Goal: Task Accomplishment & Management: Manage account settings

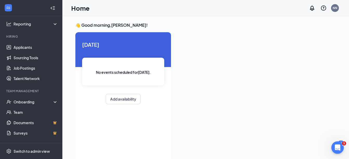
scroll to position [35, 0]
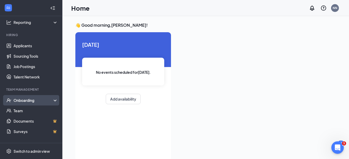
click at [18, 97] on div "Onboarding" at bounding box center [31, 100] width 62 height 10
click at [23, 97] on div "Onboarding" at bounding box center [31, 100] width 62 height 10
click at [30, 100] on div "Onboarding" at bounding box center [34, 100] width 40 height 5
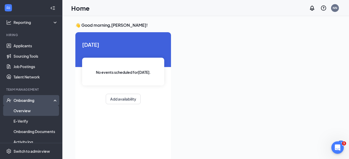
click at [34, 114] on link "Overview" at bounding box center [36, 111] width 44 height 10
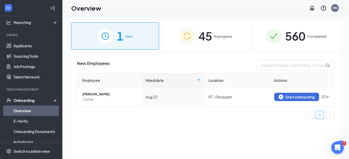
click at [300, 38] on span "560" at bounding box center [295, 36] width 20 height 18
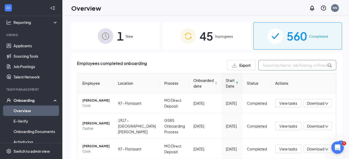
click at [281, 68] on input "text" at bounding box center [298, 65] width 78 height 10
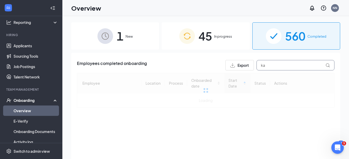
click at [281, 68] on input "ka" at bounding box center [296, 65] width 78 height 10
type input "m"
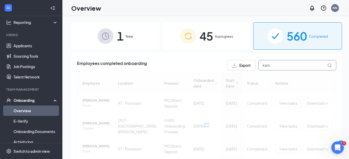
click at [277, 66] on input "kam" at bounding box center [298, 65] width 78 height 10
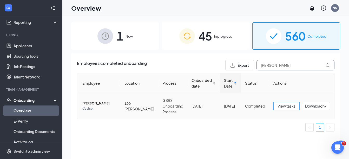
type input "[PERSON_NAME]"
click at [285, 106] on span "View tasks" at bounding box center [287, 106] width 18 height 6
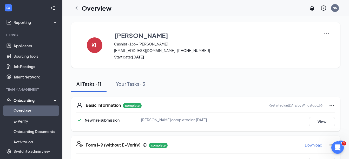
click at [324, 32] on img at bounding box center [327, 34] width 6 height 6
click at [78, 8] on icon "ChevronLeft" at bounding box center [76, 8] width 6 height 6
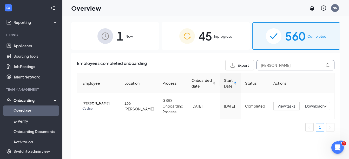
drag, startPoint x: 283, startPoint y: 66, endPoint x: 169, endPoint y: 71, distance: 114.6
click at [169, 71] on div "Employees completed onboarding Export [PERSON_NAME] Employee Location Process O…" at bounding box center [206, 98] width 258 height 76
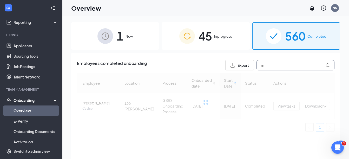
click at [266, 62] on input "m" at bounding box center [296, 65] width 78 height 10
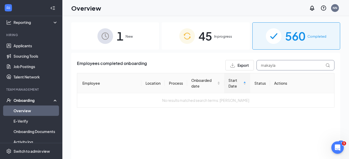
type input "makayla"
click at [214, 33] on div "45 In progress" at bounding box center [206, 35] width 88 height 27
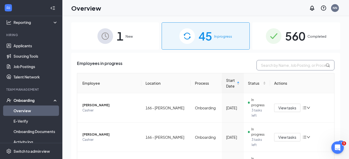
click at [280, 66] on input "text" at bounding box center [296, 65] width 78 height 10
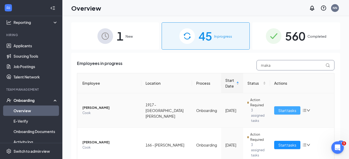
type input "maka"
click at [283, 108] on span "Start tasks" at bounding box center [288, 111] width 18 height 6
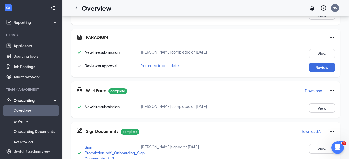
scroll to position [106, 0]
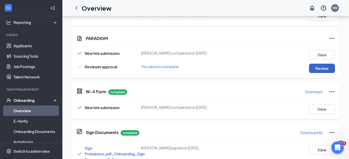
click at [324, 69] on button "Review" at bounding box center [322, 68] width 26 height 9
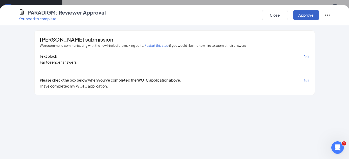
click at [305, 11] on button "Approve" at bounding box center [306, 15] width 26 height 10
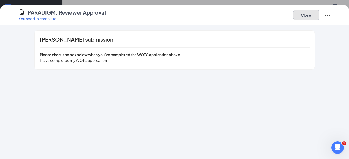
click at [304, 16] on button "Close" at bounding box center [306, 15] width 26 height 10
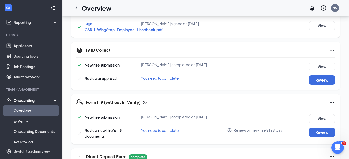
scroll to position [335, 0]
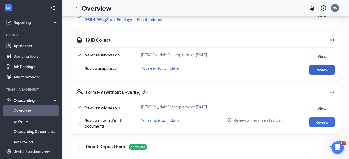
click at [316, 75] on button "Review" at bounding box center [322, 69] width 26 height 9
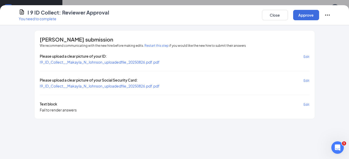
click at [135, 63] on span "I9_ID_Collect__Makayla_N_Johnson_uploadedfile_20250826.pdf.pdf" at bounding box center [100, 62] width 120 height 5
click at [145, 86] on span "I9_ID_Collect__Makayla_N_Johnson_uploadedfile_20250826.pdf.pdf" at bounding box center [100, 86] width 120 height 5
click at [304, 16] on button "Approve" at bounding box center [306, 15] width 26 height 10
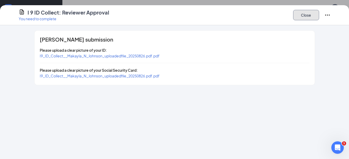
click at [309, 18] on button "Close" at bounding box center [306, 15] width 26 height 10
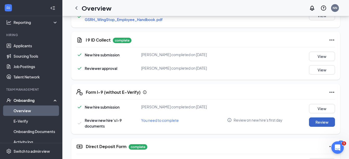
click at [322, 127] on button "Review" at bounding box center [322, 122] width 26 height 9
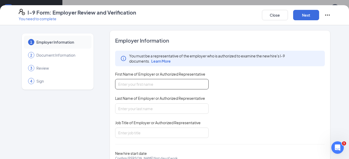
click at [128, 86] on input "First Name of Employer or Authorized Representative" at bounding box center [162, 84] width 94 height 10
type input "jasmine"
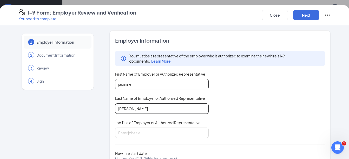
type input "[PERSON_NAME]"
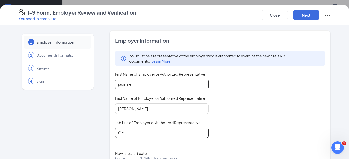
type input "GM"
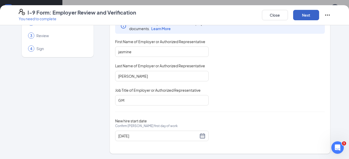
click at [305, 12] on button "Next" at bounding box center [306, 15] width 26 height 10
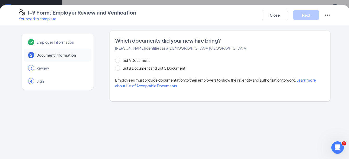
scroll to position [0, 0]
click at [128, 67] on span "List B Document and List C Document" at bounding box center [153, 68] width 67 height 6
click at [119, 67] on input "List B Document and List C Document" at bounding box center [117, 68] width 4 height 4
radio input "true"
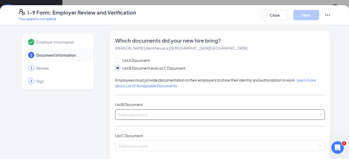
click at [136, 118] on span at bounding box center [218, 115] width 200 height 10
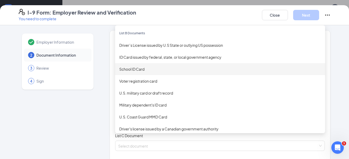
click at [132, 68] on div "School ID Card" at bounding box center [220, 69] width 202 height 6
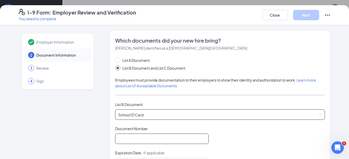
click at [135, 138] on input "Document Number" at bounding box center [162, 139] width 94 height 10
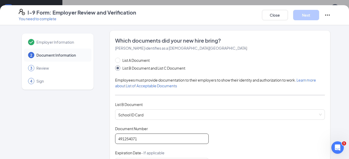
type input "491254071"
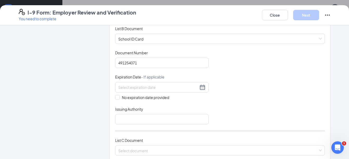
scroll to position [81, 0]
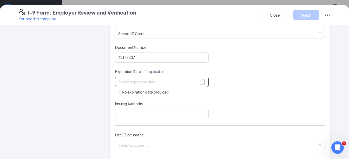
click at [131, 81] on input at bounding box center [158, 82] width 80 height 6
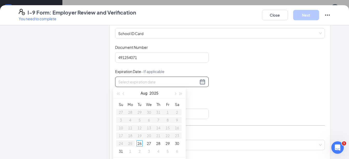
click at [131, 81] on input at bounding box center [158, 82] width 80 height 6
click at [89, 96] on div "Employer Information 2 Document Information 3 Review 4 Sign" at bounding box center [58, 124] width 78 height 350
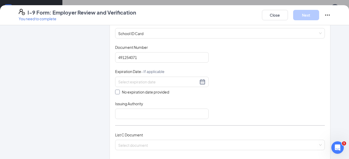
click at [117, 92] on span at bounding box center [117, 92] width 5 height 5
click at [117, 92] on input "No expiration date provided" at bounding box center [117, 92] width 4 height 4
checkbox input "true"
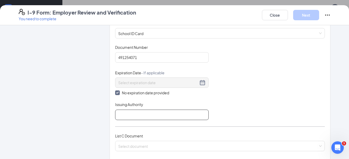
click at [127, 118] on input "Issuing Authority" at bounding box center [162, 115] width 94 height 10
type input "[GEOGRAPHIC_DATA]"
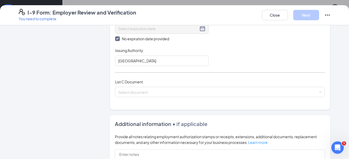
scroll to position [136, 0]
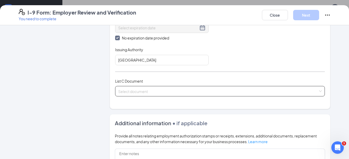
click at [124, 91] on input "search" at bounding box center [218, 90] width 200 height 8
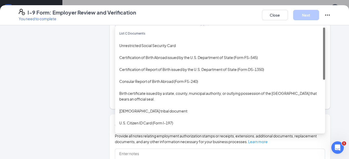
click at [124, 91] on div "Birth certificate issued by a state, county, municipal authority, or outlying p…" at bounding box center [220, 96] width 202 height 11
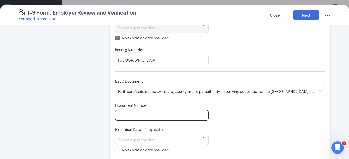
click at [128, 118] on input "Document Number" at bounding box center [162, 115] width 94 height 10
type input "12407300862"
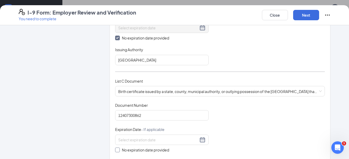
click at [117, 151] on span at bounding box center [117, 150] width 5 height 5
click at [117, 151] on input "No expiration date provided" at bounding box center [117, 150] width 4 height 4
checkbox input "true"
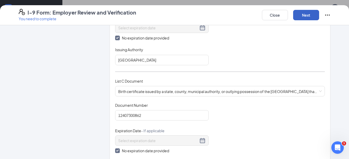
click at [304, 12] on button "Next" at bounding box center [306, 15] width 26 height 10
click at [305, 15] on button "Next" at bounding box center [306, 15] width 26 height 10
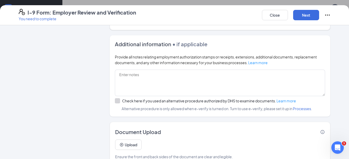
scroll to position [309, 0]
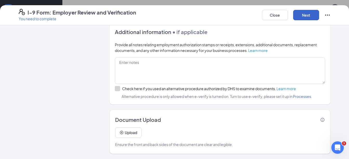
click at [304, 12] on button "Next" at bounding box center [306, 15] width 26 height 10
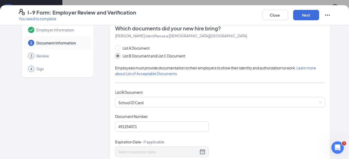
scroll to position [0, 0]
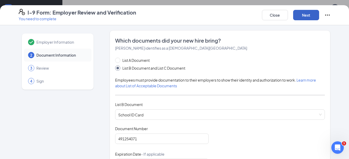
click at [304, 17] on button "Next" at bounding box center [306, 15] width 26 height 10
click at [304, 15] on button "Next" at bounding box center [306, 15] width 26 height 10
click at [305, 17] on button "Next" at bounding box center [306, 15] width 26 height 10
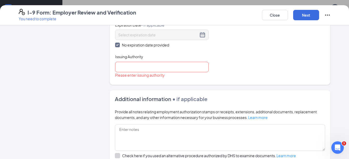
scroll to position [243, 0]
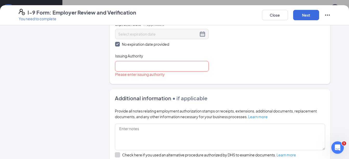
click at [181, 64] on input "Issuing Authority" at bounding box center [162, 66] width 94 height 10
type input "[GEOGRAPHIC_DATA]"
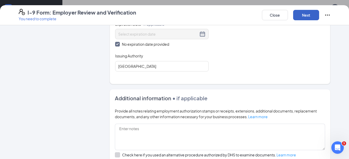
click at [301, 17] on button "Next" at bounding box center [306, 15] width 26 height 10
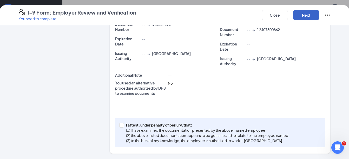
scroll to position [140, 0]
click at [122, 125] on span at bounding box center [121, 125] width 5 height 5
click at [122, 125] on input "I attest, under penalty of [PERSON_NAME], that: (1) I have examined the documen…" at bounding box center [121, 125] width 4 height 4
checkbox input "true"
click at [305, 12] on button "Next" at bounding box center [306, 15] width 26 height 10
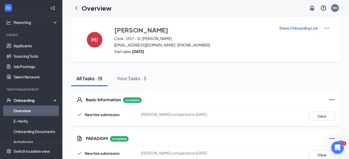
scroll to position [0, 0]
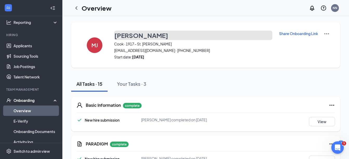
click at [133, 36] on h3 "[PERSON_NAME]" at bounding box center [141, 35] width 54 height 9
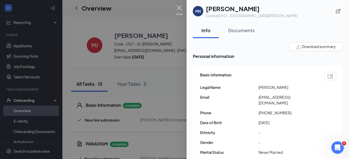
click at [178, 8] on img at bounding box center [179, 10] width 7 height 10
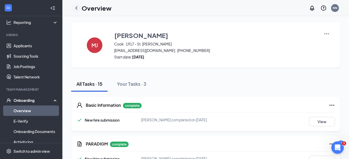
click at [78, 8] on icon "ChevronLeft" at bounding box center [76, 8] width 6 height 6
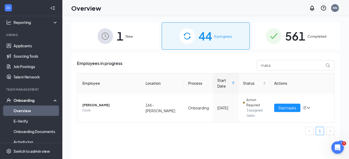
click at [316, 36] on span "Completed" at bounding box center [317, 36] width 19 height 5
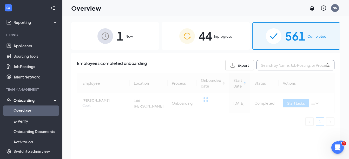
click at [294, 66] on input "text" at bounding box center [296, 65] width 78 height 10
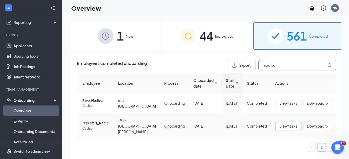
type input "madison"
click at [284, 127] on span "View tasks" at bounding box center [289, 126] width 18 height 6
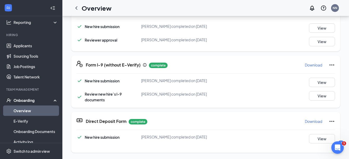
scroll to position [369, 0]
click at [317, 83] on button "View" at bounding box center [322, 82] width 26 height 9
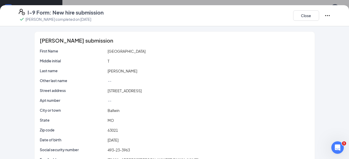
click at [317, 83] on div "[PERSON_NAME] submission First Name Madison Middle initial T Last name [PERSON_…" at bounding box center [174, 111] width 333 height 160
click at [303, 19] on button "Close" at bounding box center [306, 15] width 26 height 10
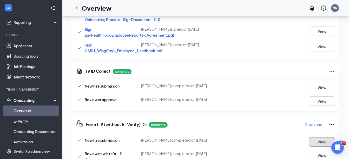
scroll to position [302, 0]
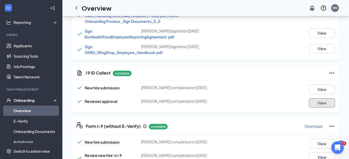
click at [317, 108] on button "View" at bounding box center [322, 102] width 26 height 9
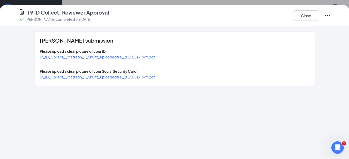
click at [138, 58] on span "I9_ID_Collect__Madison_T_Shultz_uploadedfile_20250817.pdf.pdf" at bounding box center [98, 57] width 116 height 5
click at [131, 75] on span "I9_ID_Collect__Madison_T_Shultz_uploadedfile_20250817.pdf.pdf" at bounding box center [98, 77] width 116 height 5
click at [310, 17] on button "Close" at bounding box center [306, 15] width 26 height 10
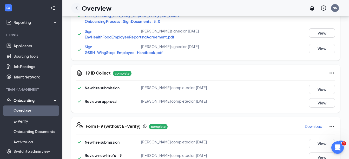
click at [76, 8] on icon "ChevronLeft" at bounding box center [76, 7] width 2 height 3
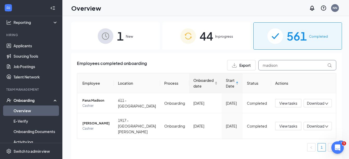
drag, startPoint x: 280, startPoint y: 66, endPoint x: 206, endPoint y: 76, distance: 75.3
click at [206, 76] on div "Employees completed onboarding Export madison Employee Location Process Onboard…" at bounding box center [207, 108] width 260 height 96
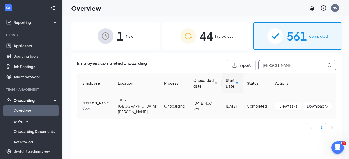
type input "[PERSON_NAME]"
click at [284, 106] on span "View tasks" at bounding box center [289, 106] width 18 height 6
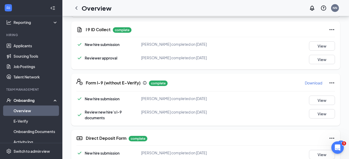
scroll to position [363, 0]
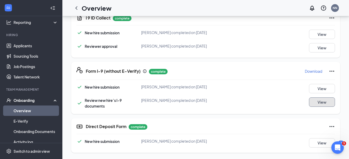
click at [330, 101] on button "View" at bounding box center [322, 102] width 26 height 9
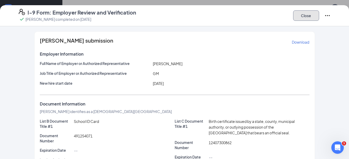
click at [307, 15] on button "Close" at bounding box center [306, 15] width 26 height 10
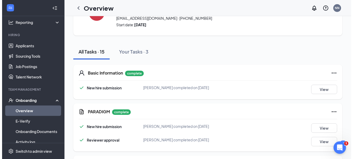
scroll to position [0, 0]
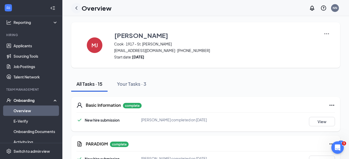
click at [78, 8] on icon "ChevronLeft" at bounding box center [76, 8] width 6 height 6
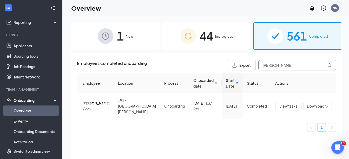
drag, startPoint x: 280, startPoint y: 67, endPoint x: 198, endPoint y: 67, distance: 81.4
click at [198, 67] on div "Employees completed onboarding Export [PERSON_NAME]" at bounding box center [207, 65] width 260 height 10
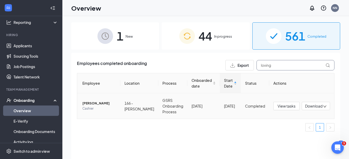
type input "loving"
click at [100, 102] on span "[PERSON_NAME]" at bounding box center [99, 103] width 34 height 5
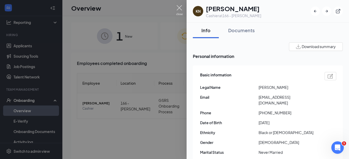
click at [178, 8] on img at bounding box center [179, 10] width 7 height 10
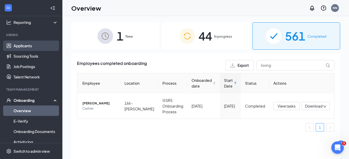
click at [33, 44] on link "Applicants" at bounding box center [36, 46] width 44 height 10
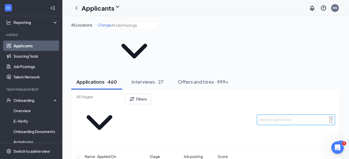
click at [293, 115] on input "text" at bounding box center [296, 120] width 78 height 10
type input "loving"
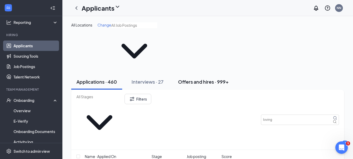
click at [205, 79] on div "Offers and hires · 999+" at bounding box center [203, 82] width 51 height 7
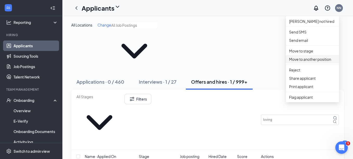
click at [317, 62] on p "Move to another position" at bounding box center [312, 59] width 47 height 6
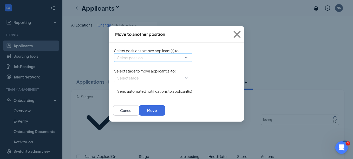
click at [154, 62] on input "search" at bounding box center [151, 58] width 68 height 8
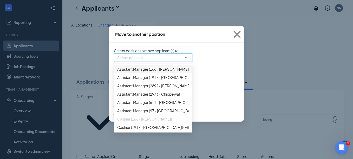
click at [155, 60] on div "Select position" at bounding box center [153, 58] width 78 height 8
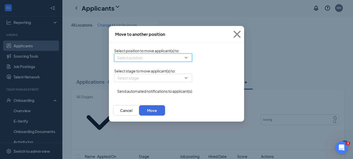
click at [155, 61] on div "Select position" at bounding box center [153, 58] width 78 height 8
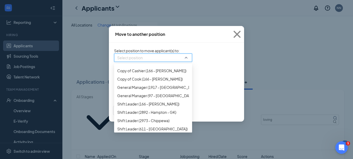
scroll to position [143, 0]
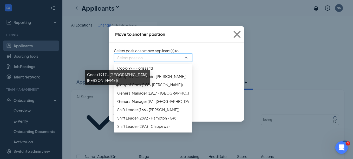
click at [125, 38] on span "Cook (1917 - [GEOGRAPHIC_DATA][PERSON_NAME])" at bounding box center [162, 35] width 91 height 6
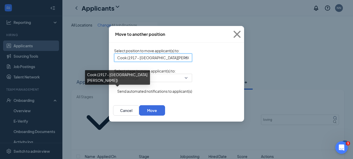
click at [176, 73] on span "Select stage to move applicant(s) to :" at bounding box center [145, 71] width 62 height 5
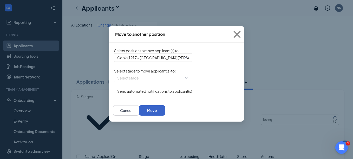
click at [165, 116] on button "Move" at bounding box center [152, 110] width 26 height 10
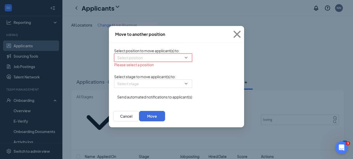
click at [155, 61] on div "Select position" at bounding box center [153, 58] width 78 height 8
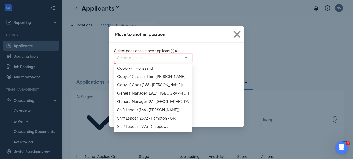
click at [142, 29] on span "Cook (166 - [PERSON_NAME])" at bounding box center [153, 27] width 72 height 6
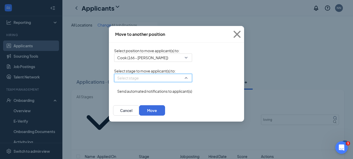
click at [154, 82] on input "search" at bounding box center [151, 78] width 68 height 8
click at [153, 82] on input "search" at bounding box center [151, 78] width 68 height 8
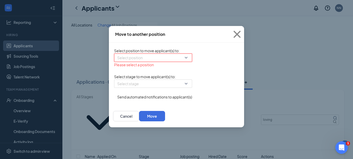
click at [154, 61] on input "search" at bounding box center [151, 58] width 68 height 8
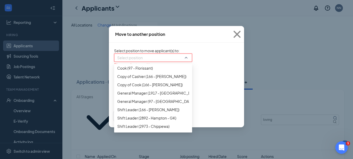
click at [135, 39] on div "Cook (1917 - [GEOGRAPHIC_DATA][PERSON_NAME])" at bounding box center [153, 35] width 78 height 8
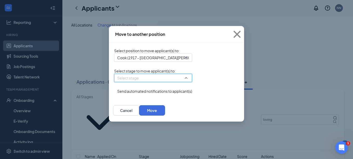
click at [143, 82] on input "search" at bounding box center [151, 78] width 68 height 8
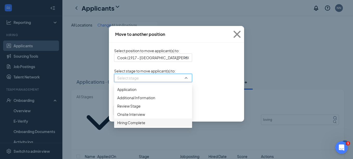
click at [117, 126] on span "Hiring Complete" at bounding box center [153, 123] width 72 height 6
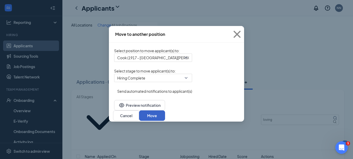
click at [165, 120] on button "Move" at bounding box center [152, 116] width 26 height 10
